Goal: Information Seeking & Learning: Find specific fact

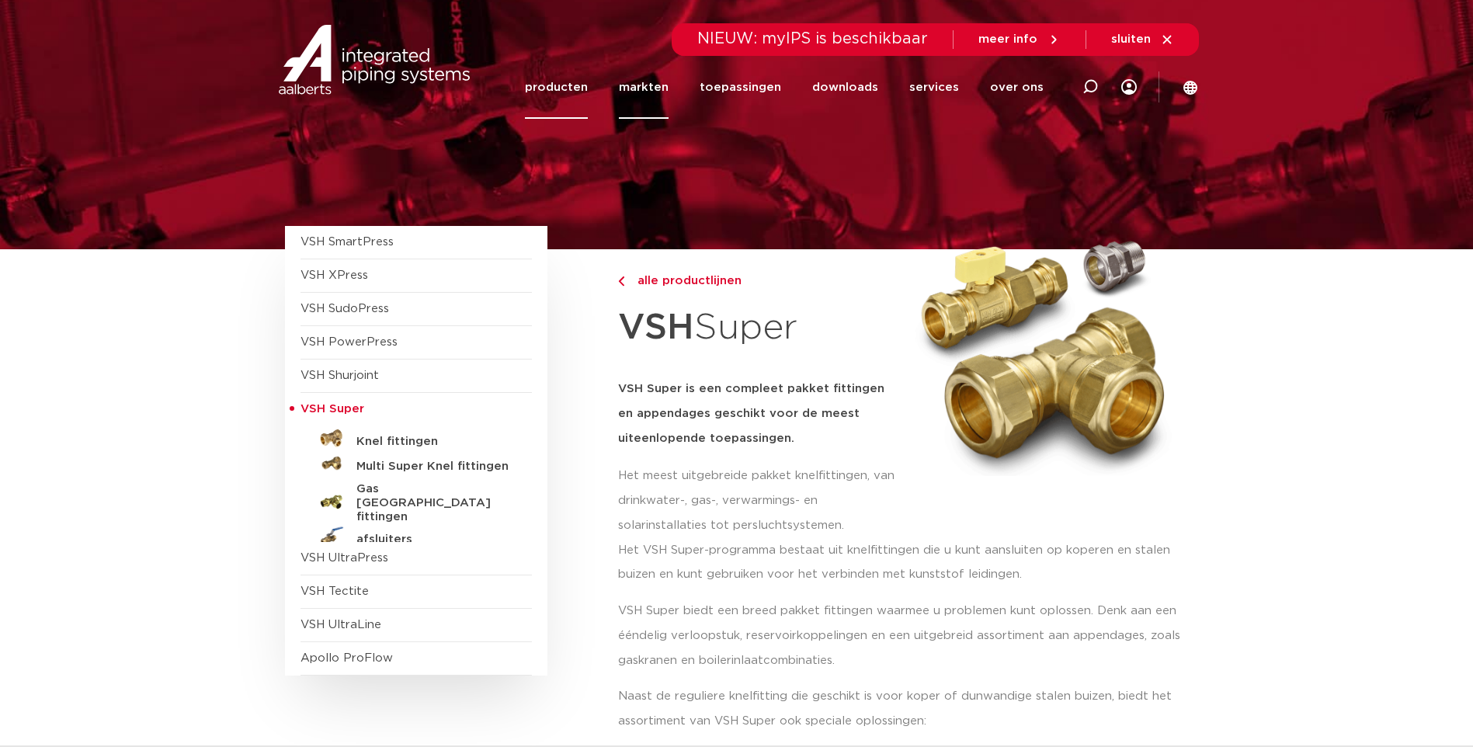
click at [647, 90] on link "markten" at bounding box center [644, 87] width 50 height 63
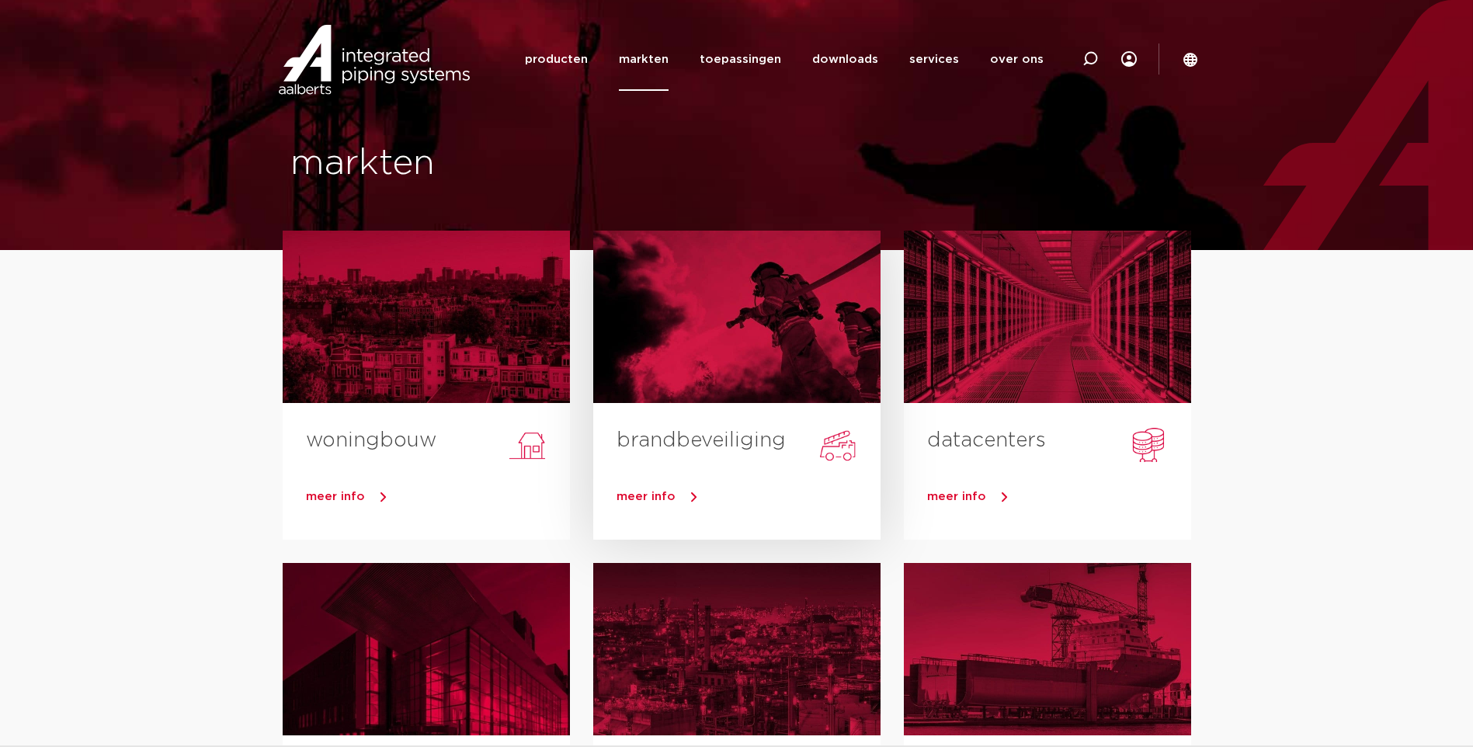
click at [655, 312] on div at bounding box center [736, 317] width 287 height 172
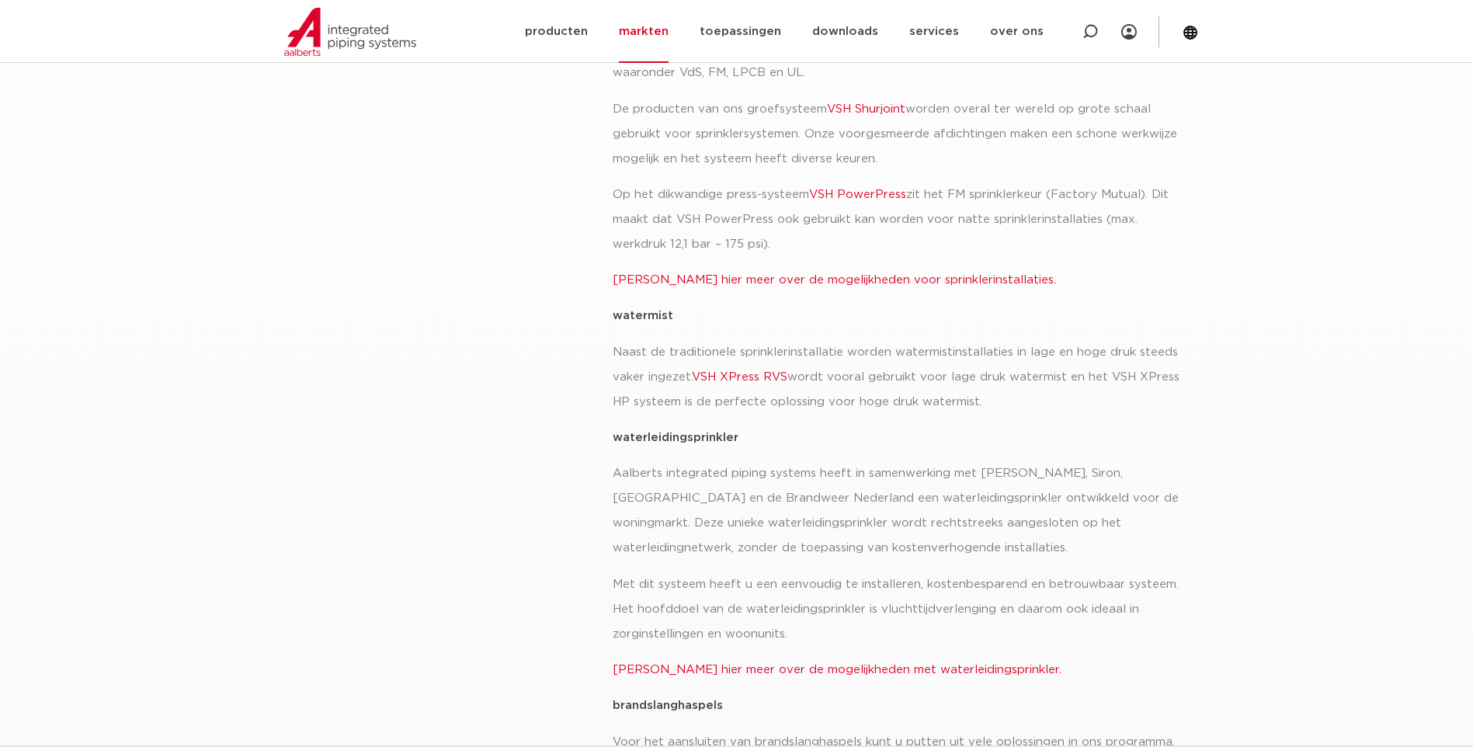
scroll to position [466, 0]
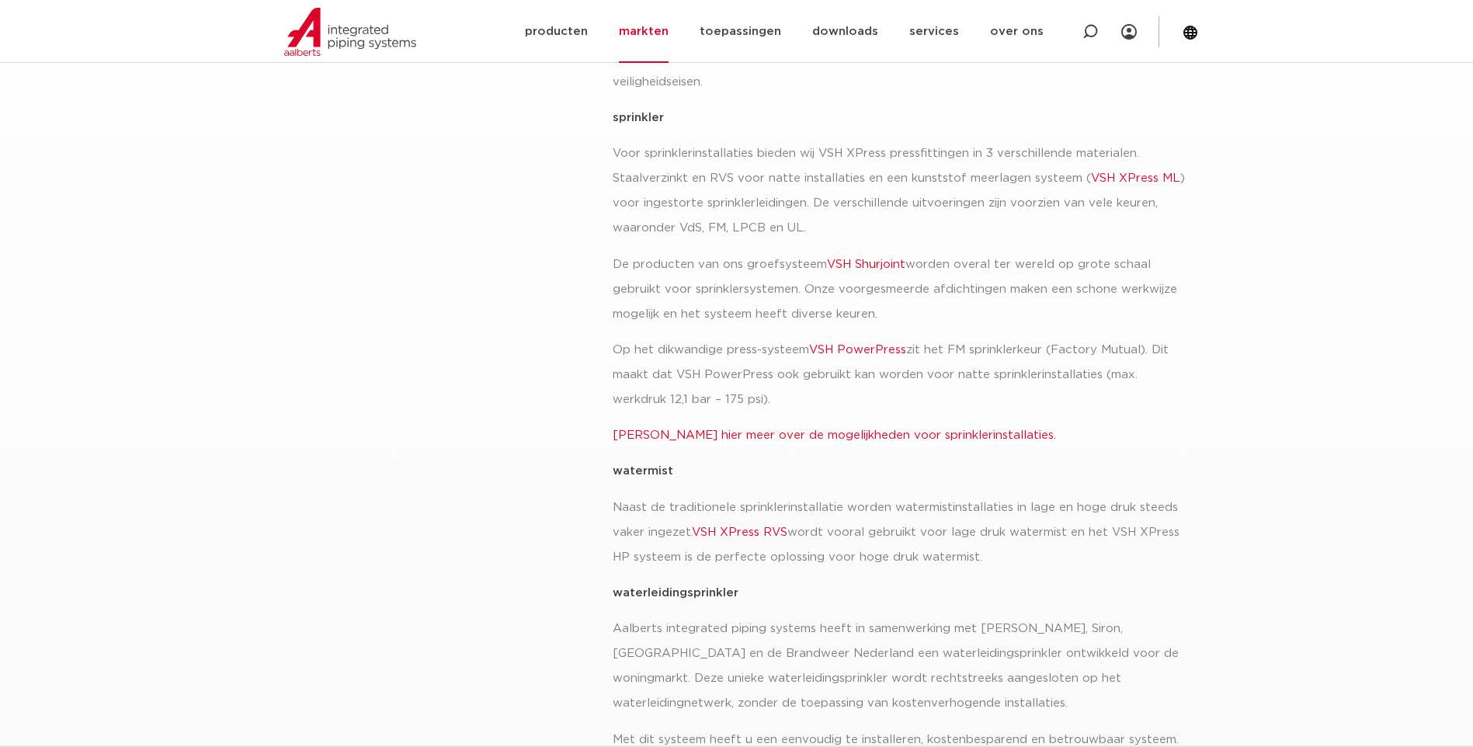
click at [850, 259] on link "VSH Shurjoint" at bounding box center [866, 265] width 78 height 12
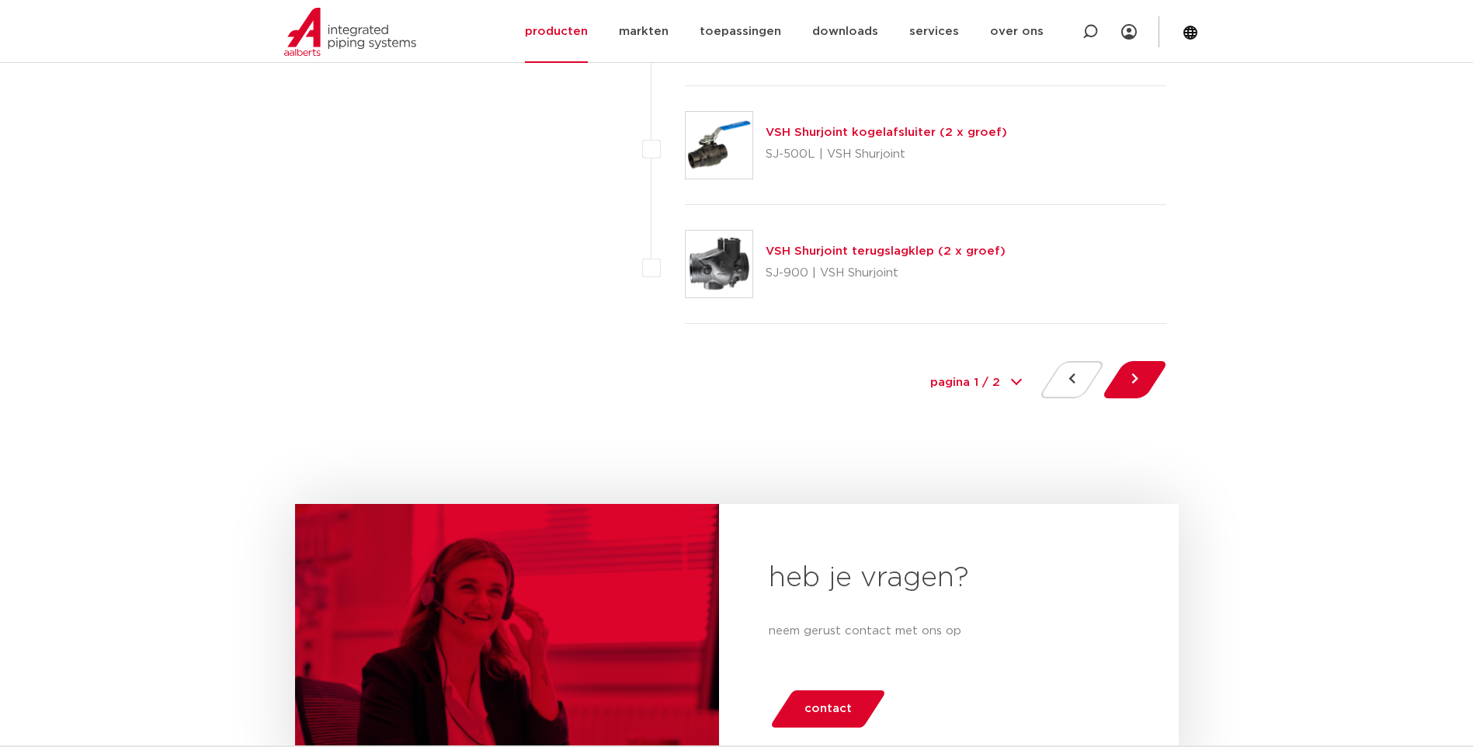
scroll to position [7378, 0]
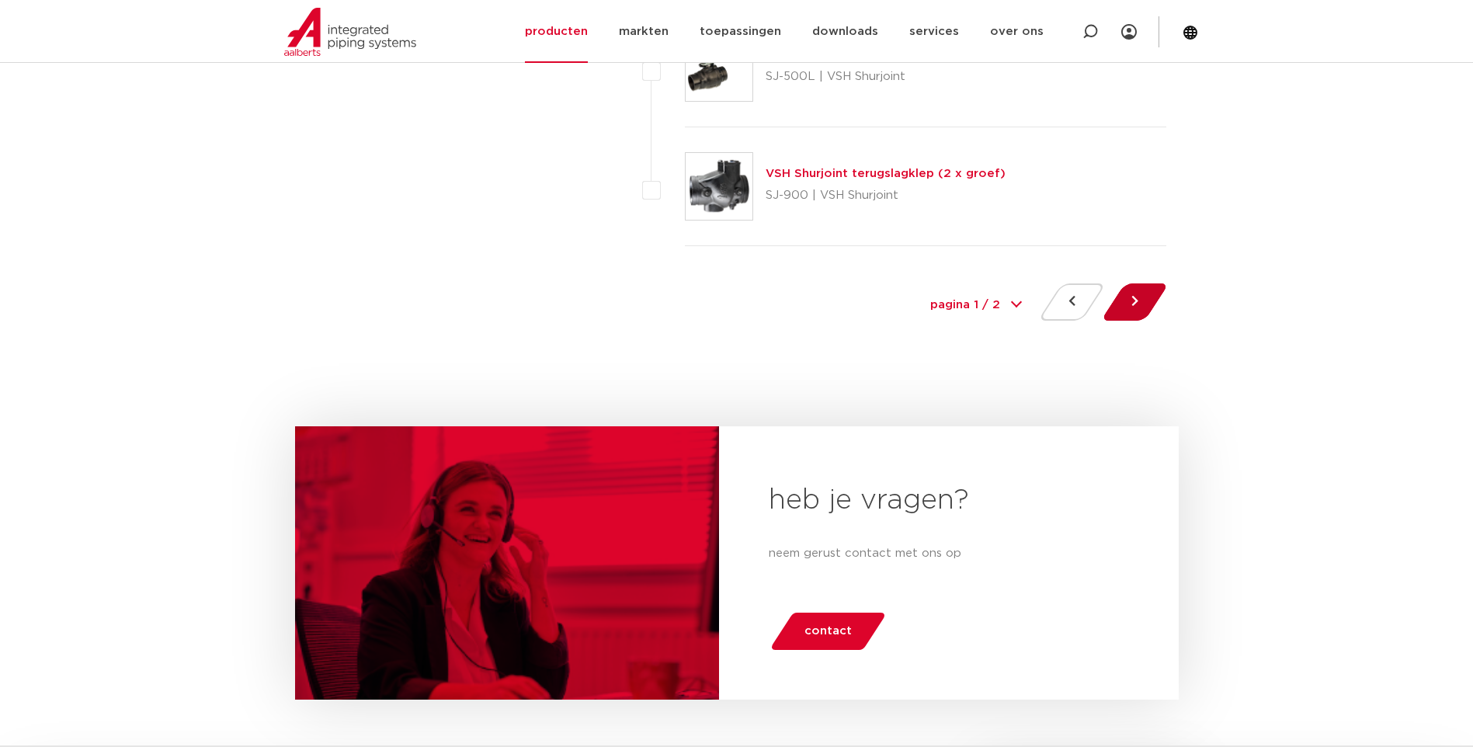
click at [1118, 301] on button at bounding box center [1135, 301] width 44 height 37
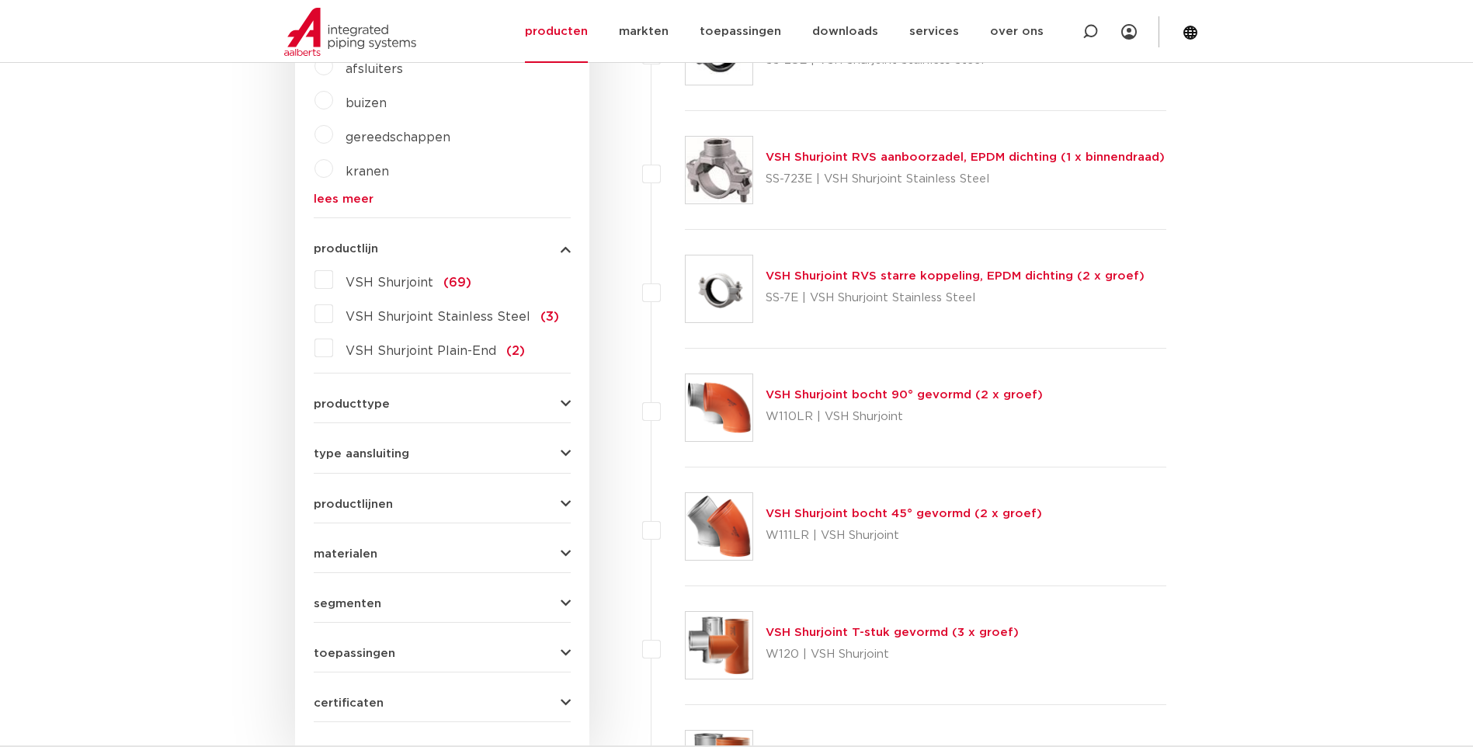
scroll to position [699, 0]
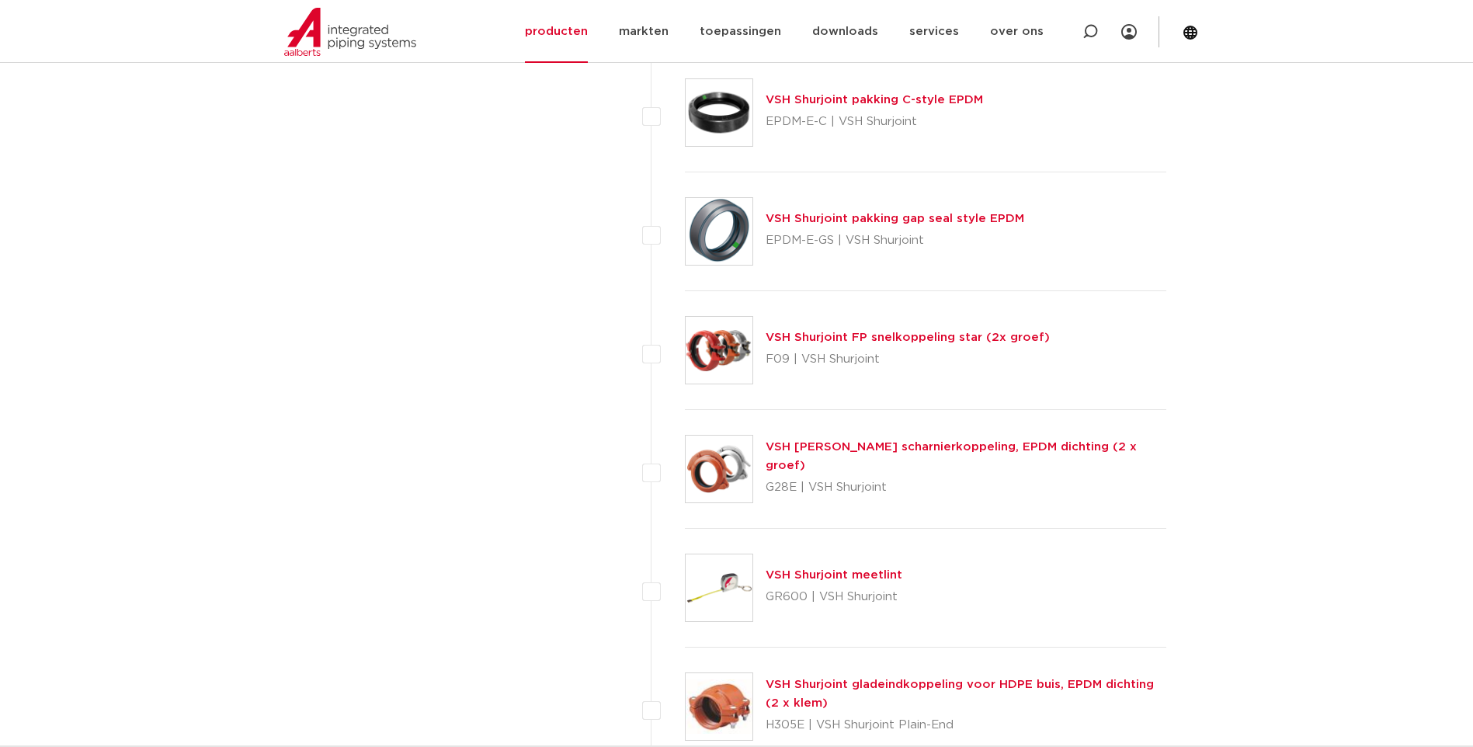
scroll to position [5592, 0]
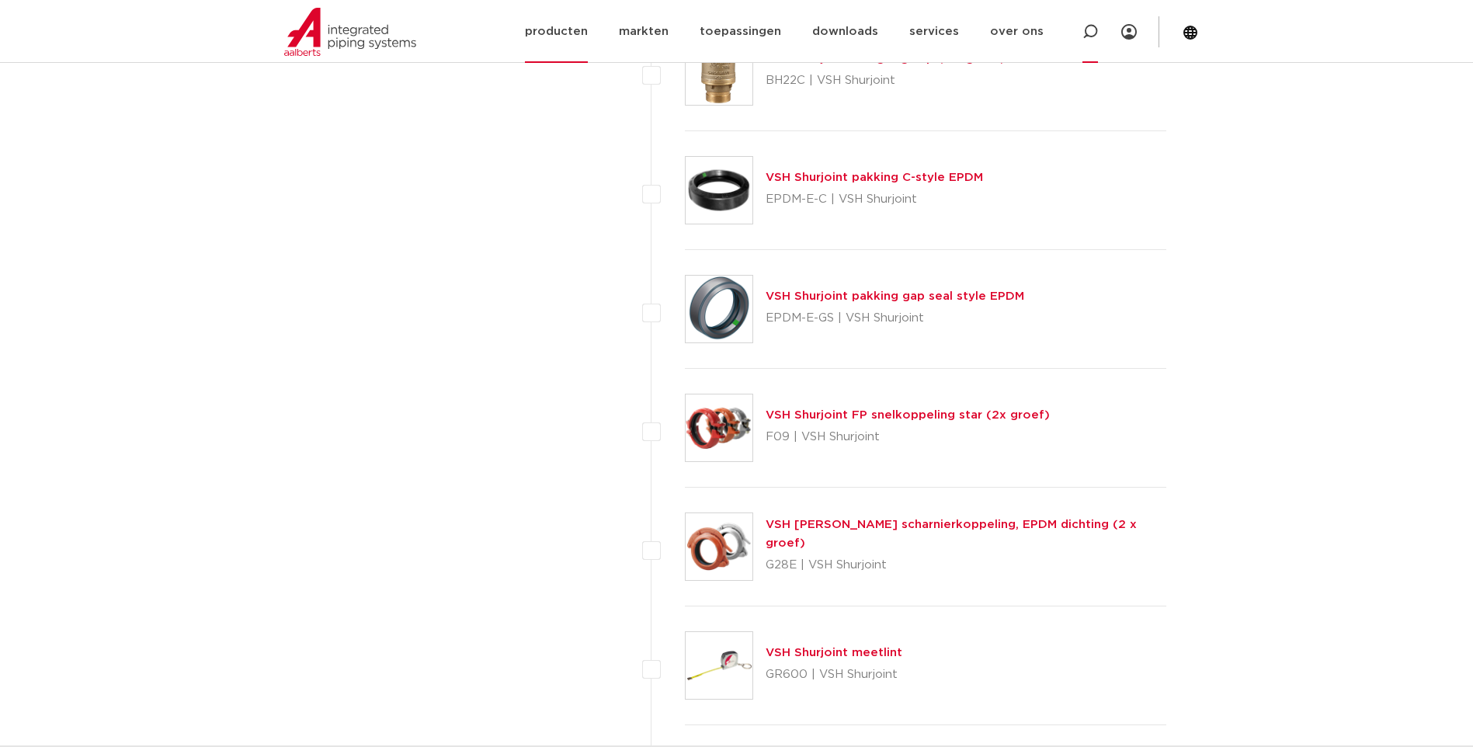
click at [1087, 26] on icon at bounding box center [1091, 32] width 16 height 16
click at [714, 35] on input "Zoeken" at bounding box center [868, 30] width 488 height 31
type input "2746"
click button "Zoeken" at bounding box center [0, 0] width 0 height 0
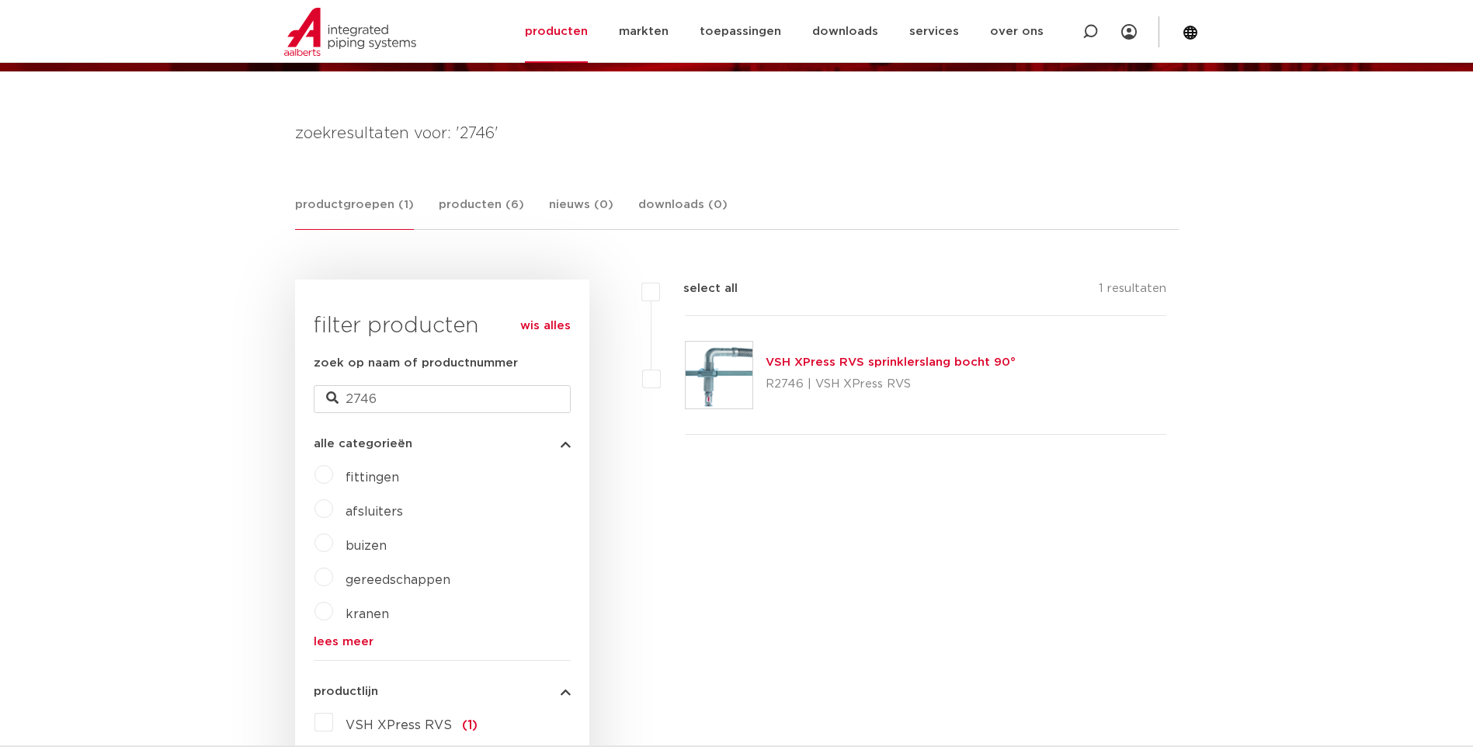
scroll to position [101, 0]
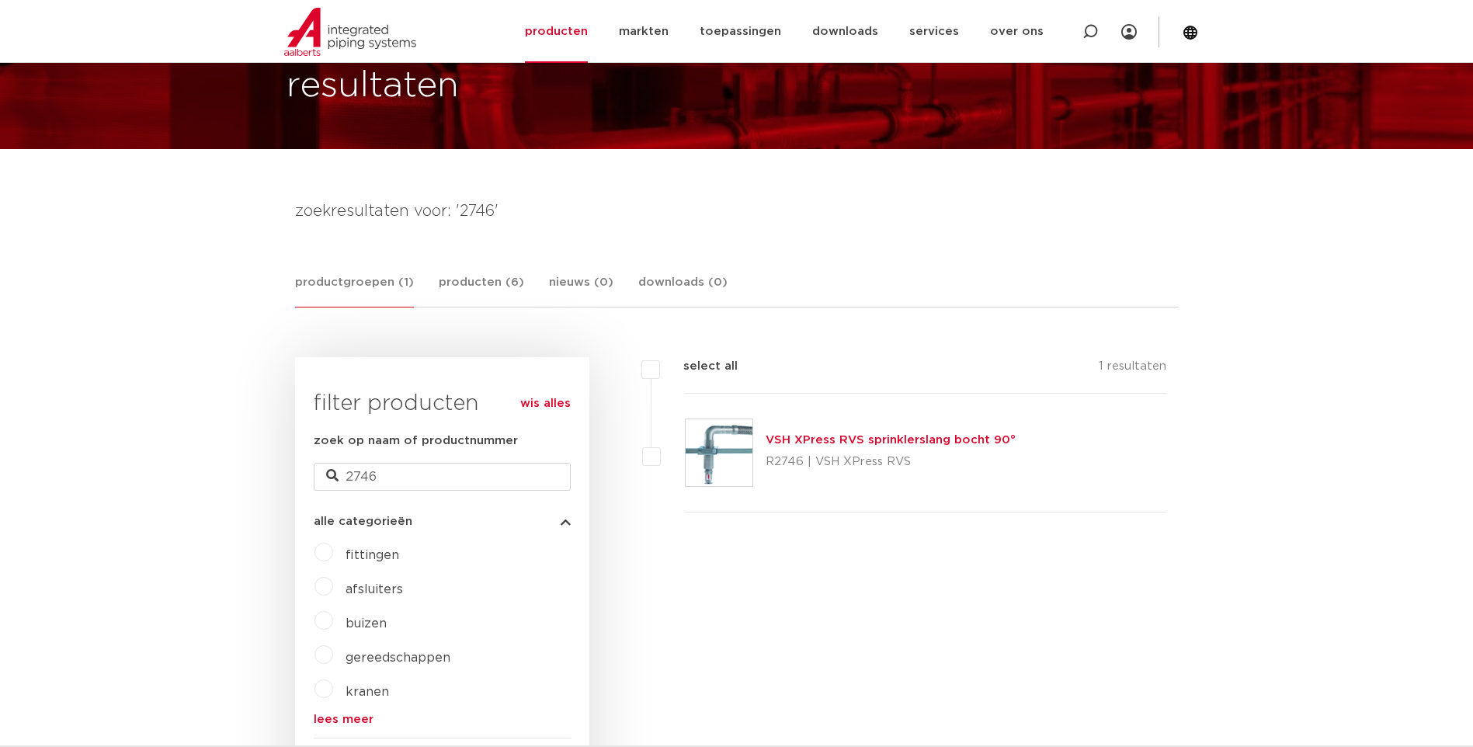
click at [828, 442] on link "VSH XPress RVS sprinklerslang bocht 90°" at bounding box center [891, 440] width 250 height 12
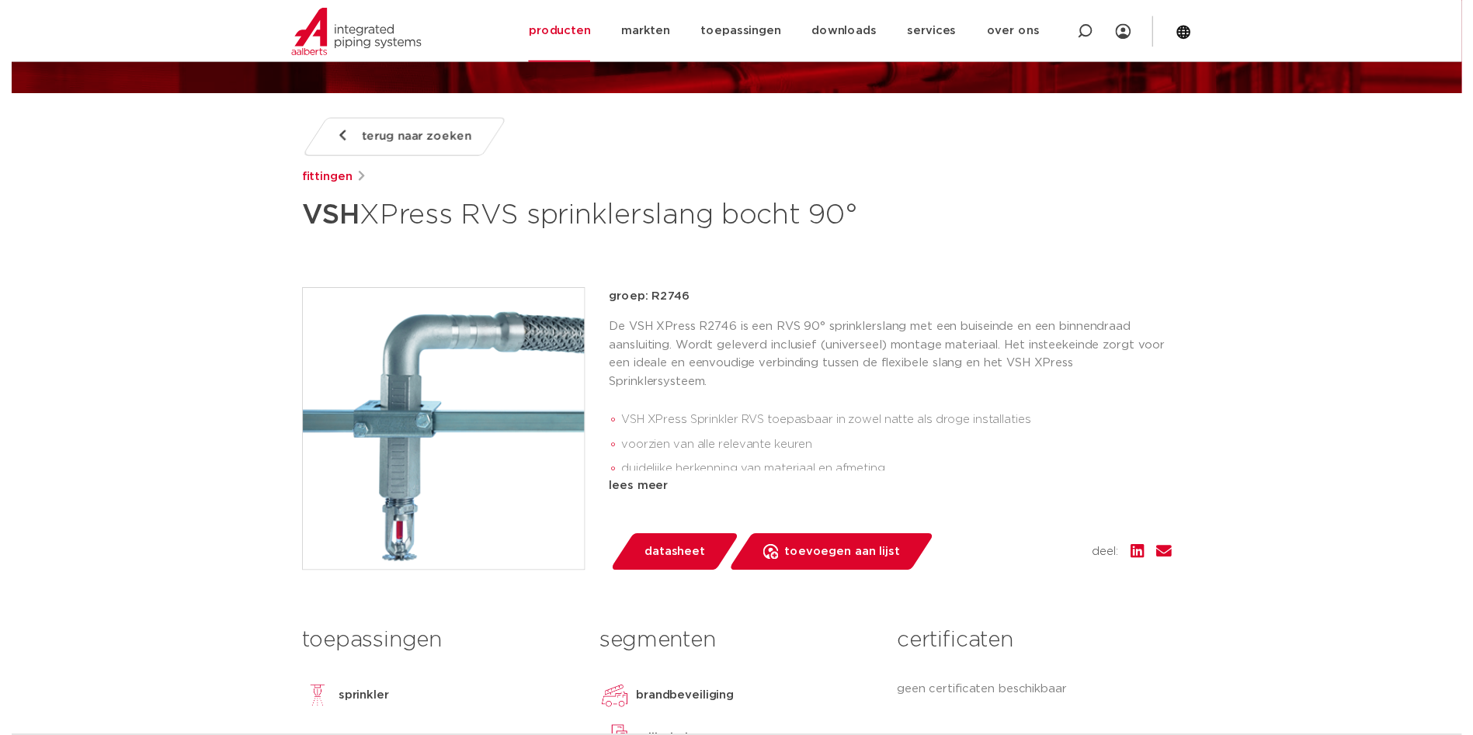
scroll to position [233, 0]
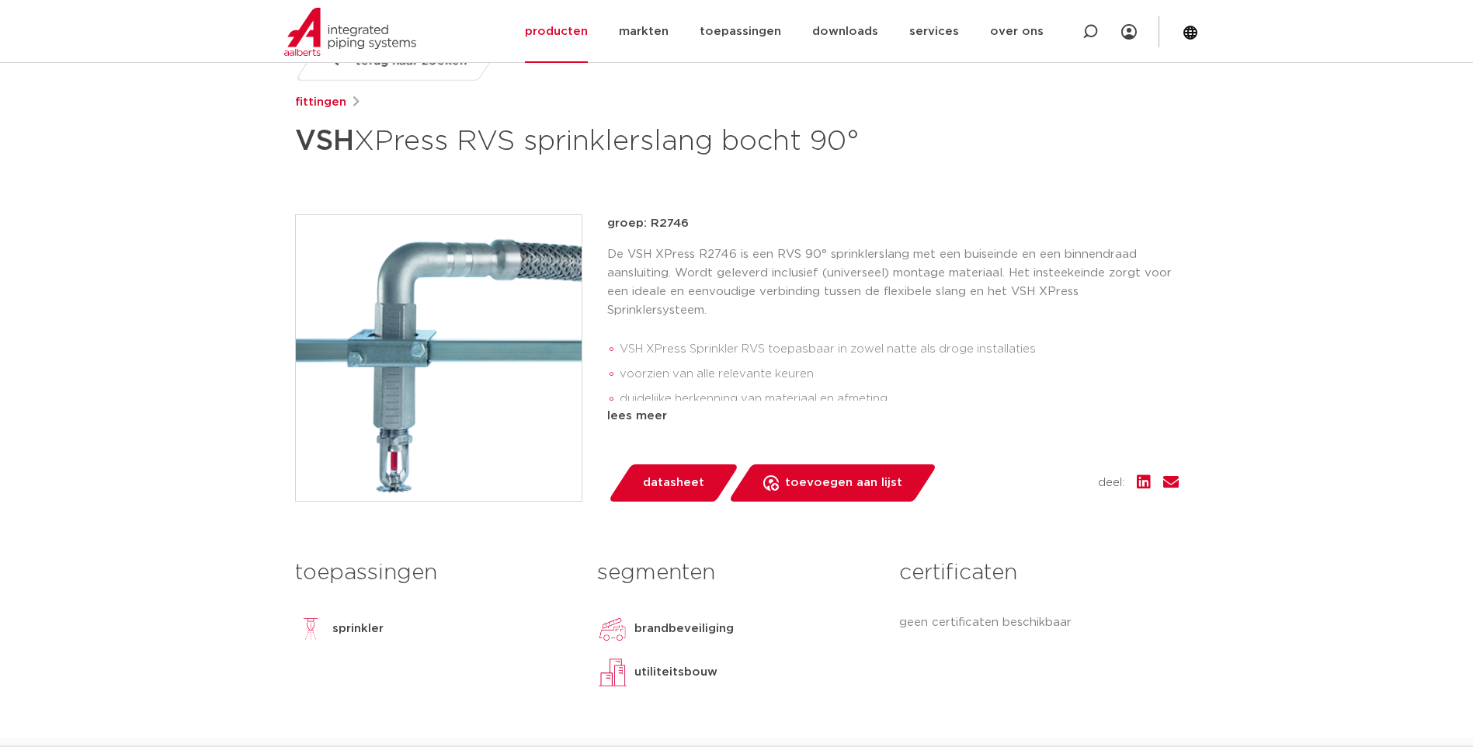
click at [660, 485] on span "datasheet" at bounding box center [673, 483] width 61 height 25
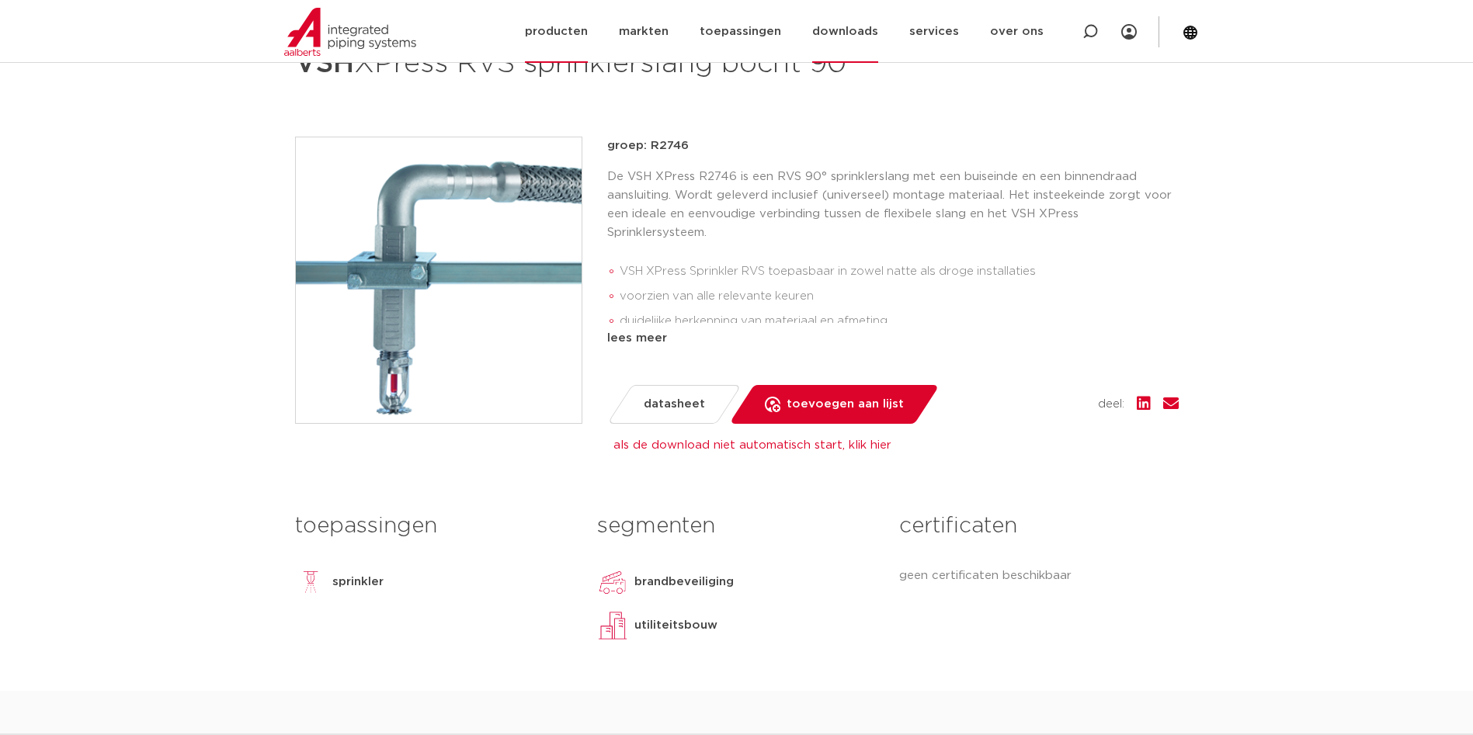
scroll to position [0, 0]
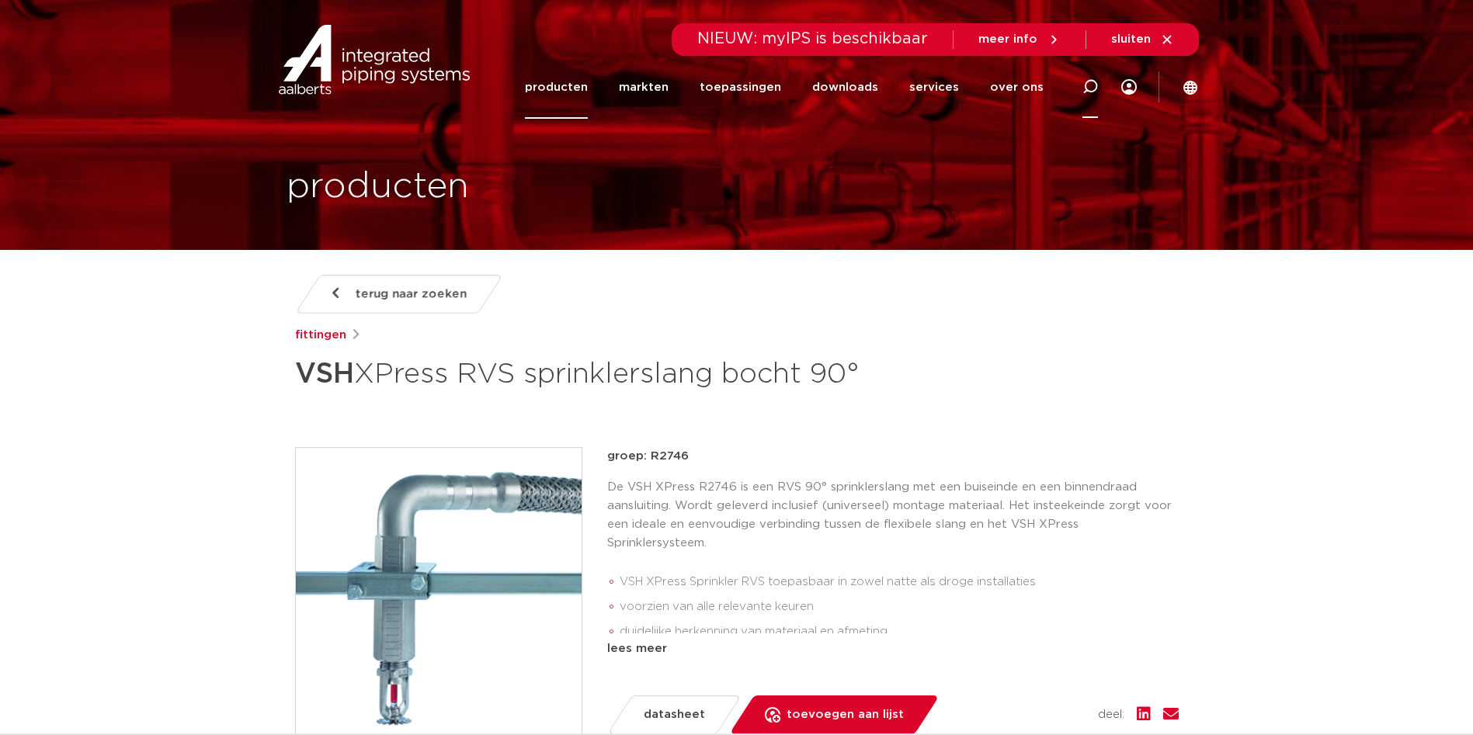
click at [1093, 85] on icon at bounding box center [1091, 87] width 16 height 16
type input "2745"
click button "Zoeken" at bounding box center [0, 0] width 0 height 0
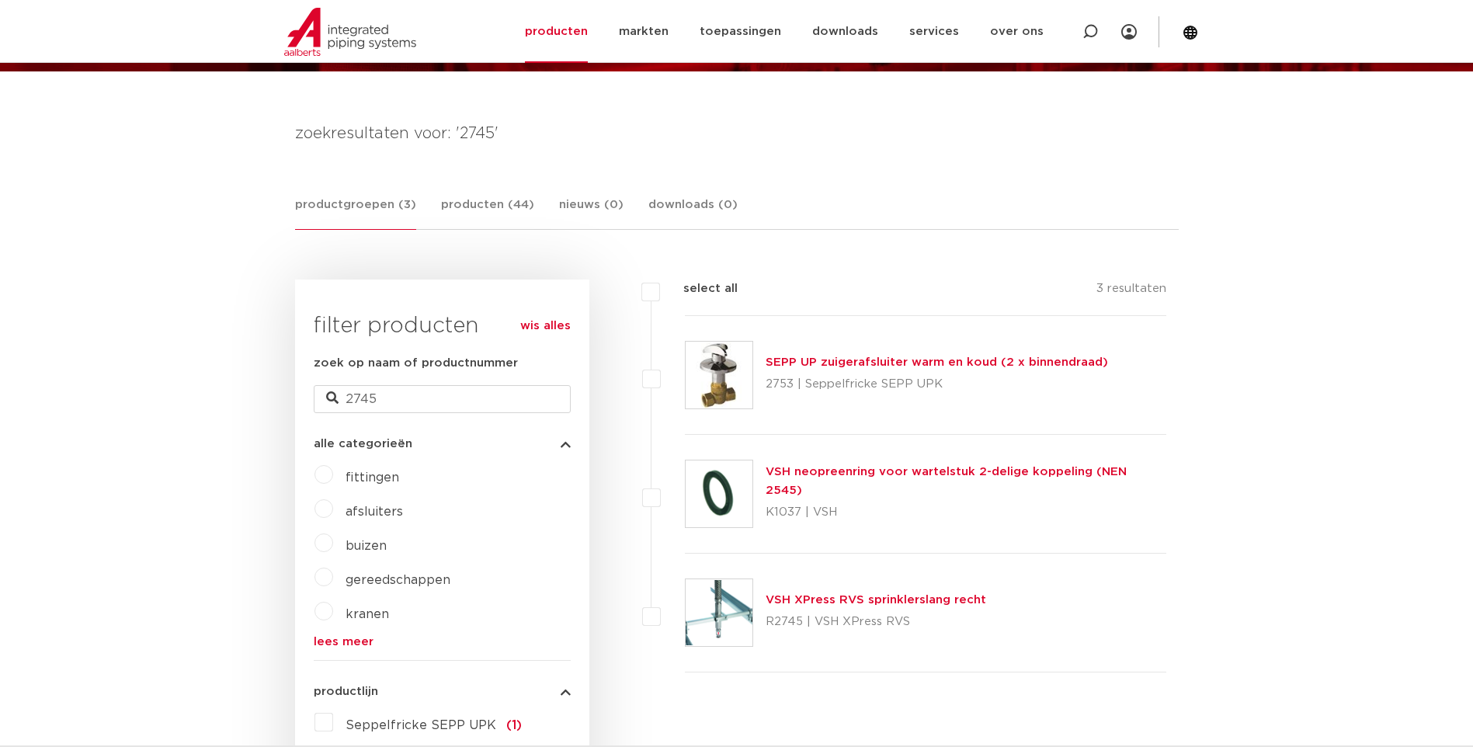
scroll to position [256, 0]
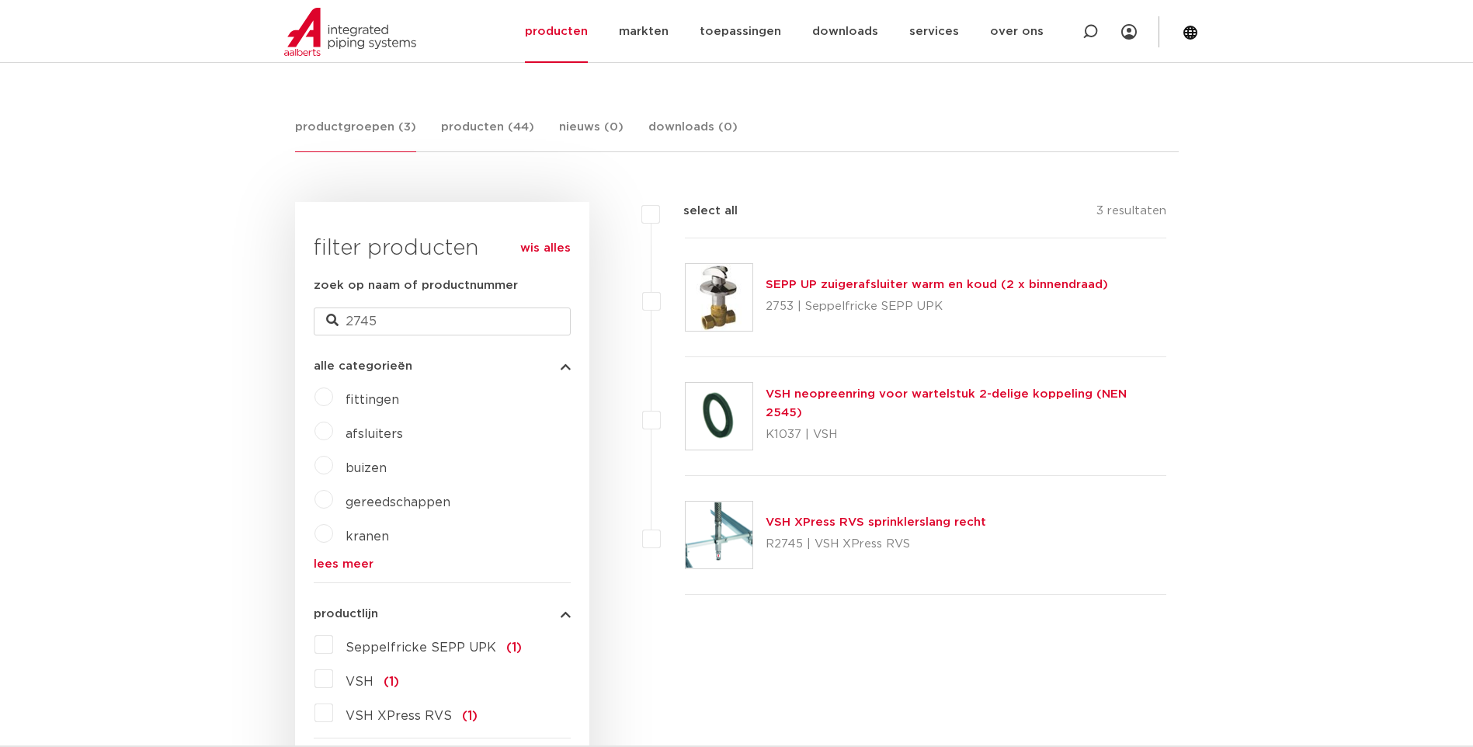
click at [822, 523] on link "VSH XPress RVS sprinklerslang recht" at bounding box center [876, 522] width 221 height 12
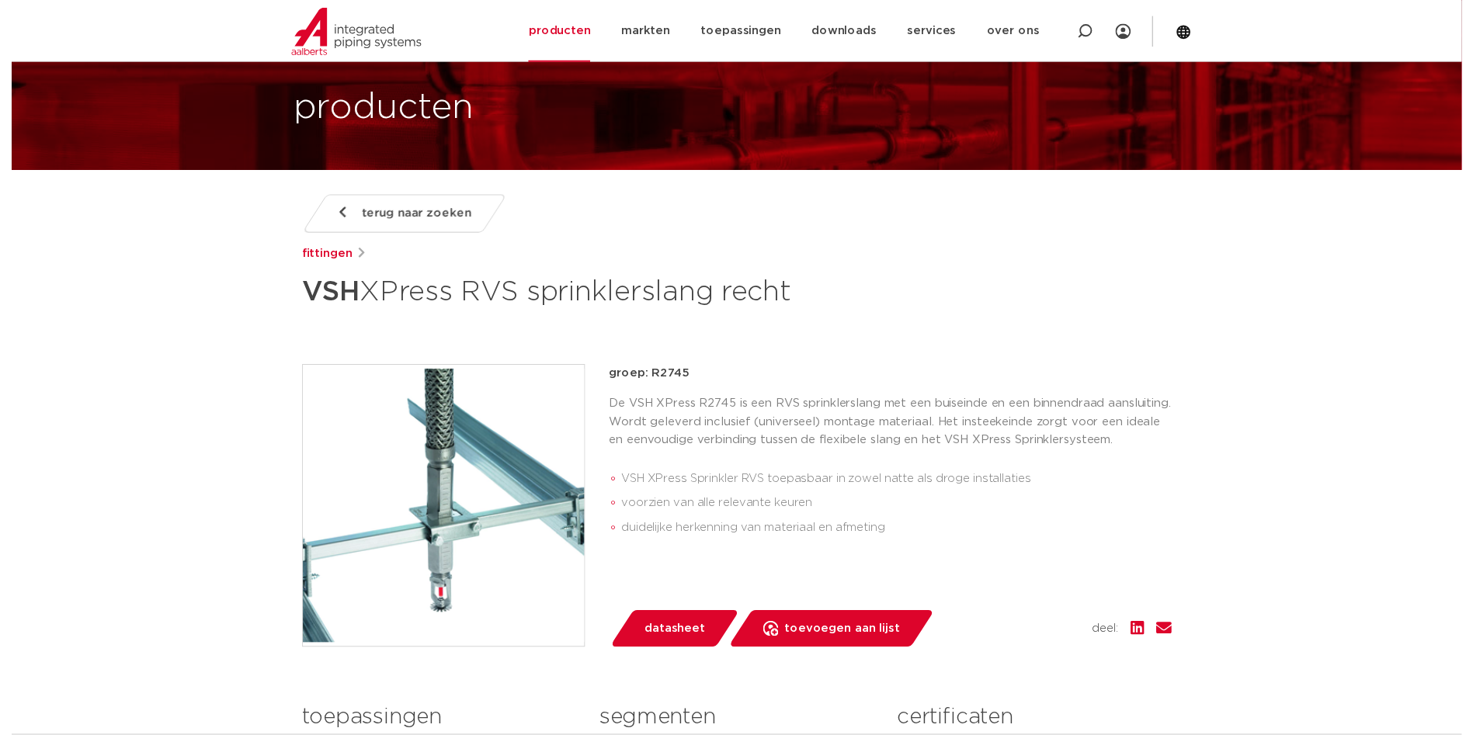
scroll to position [155, 0]
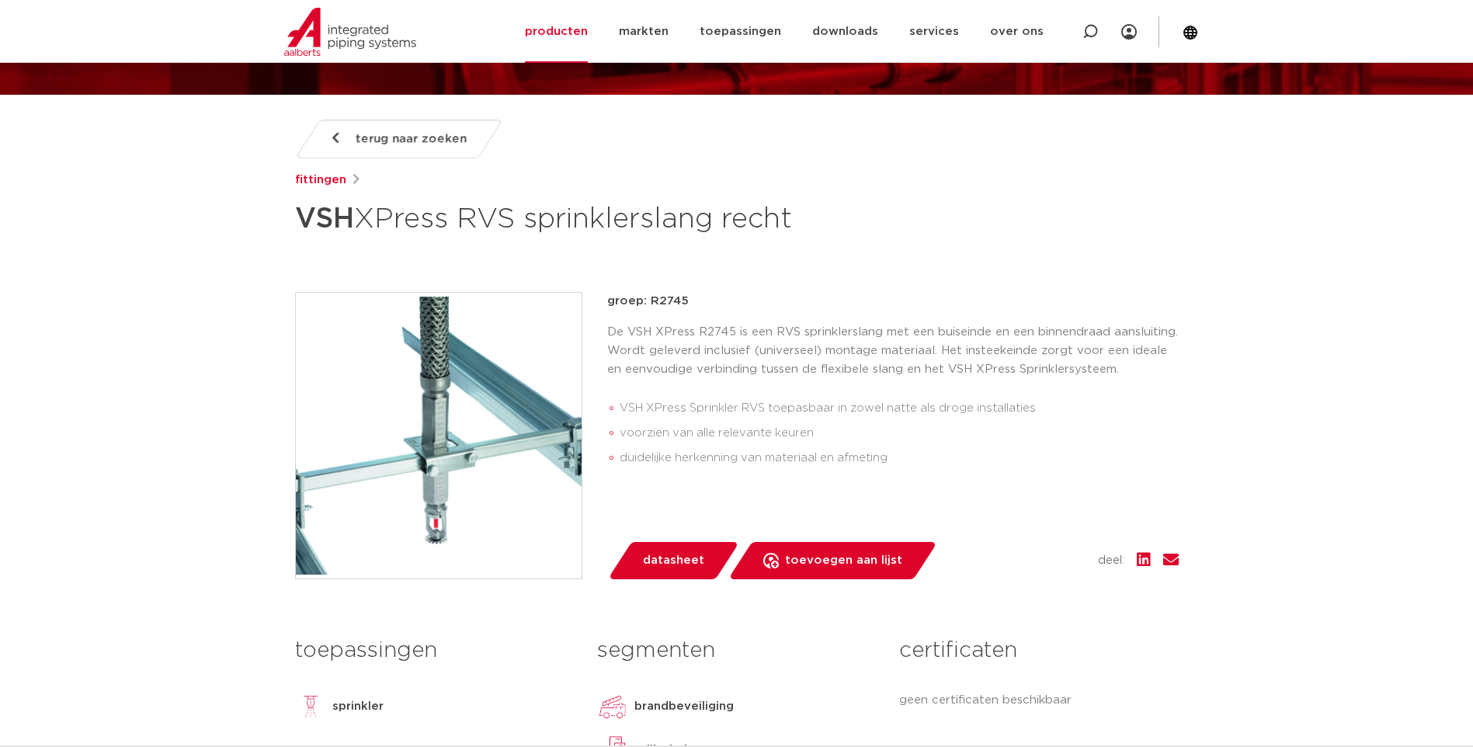
click at [651, 561] on span "datasheet" at bounding box center [673, 560] width 61 height 25
